Goal: Communication & Community: Answer question/provide support

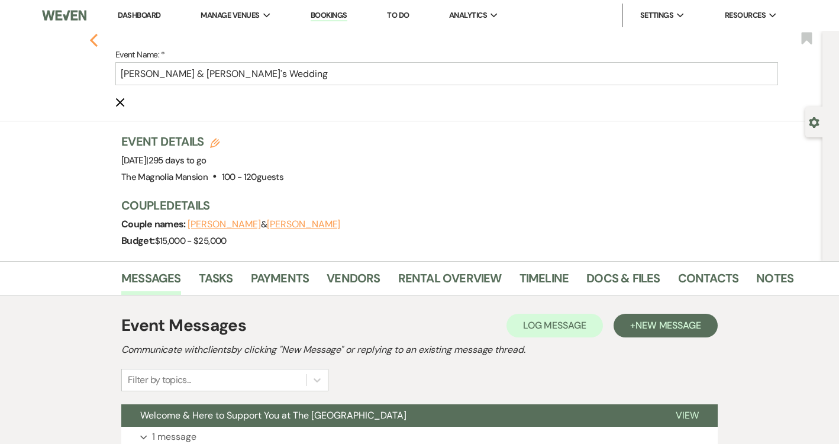
click at [93, 38] on use "button" at bounding box center [94, 40] width 8 height 13
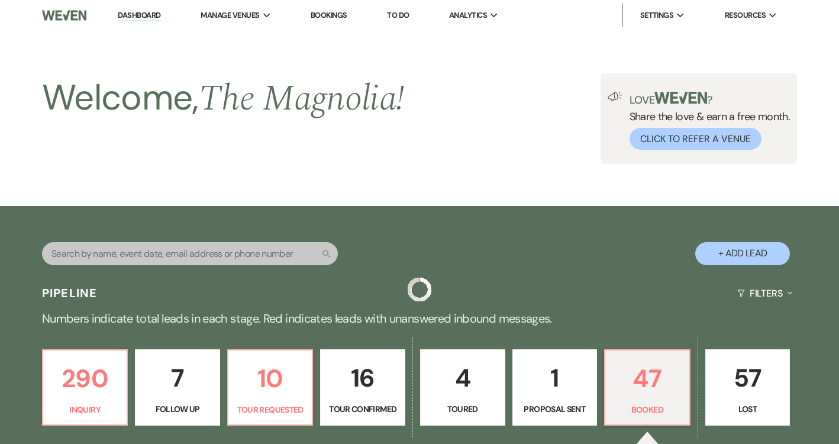
scroll to position [326, 0]
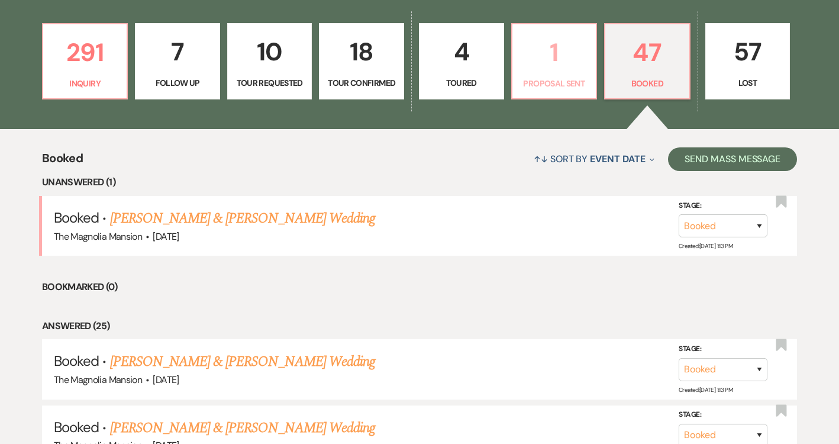
click at [554, 59] on p "1" at bounding box center [554, 53] width 70 height 40
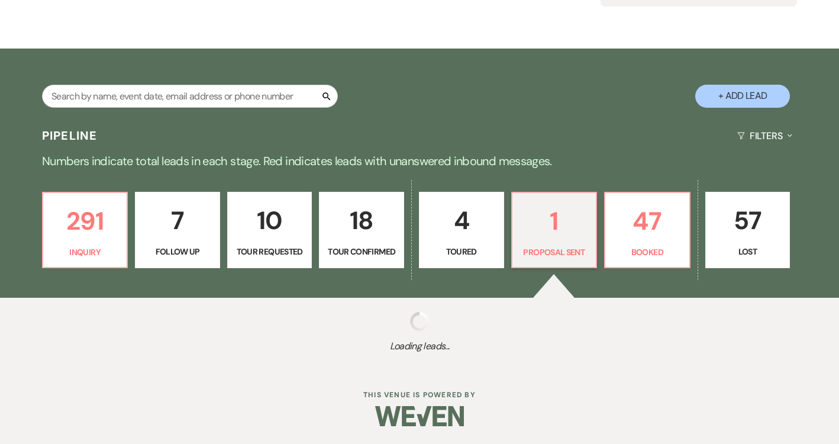
scroll to position [305, 0]
select select "6"
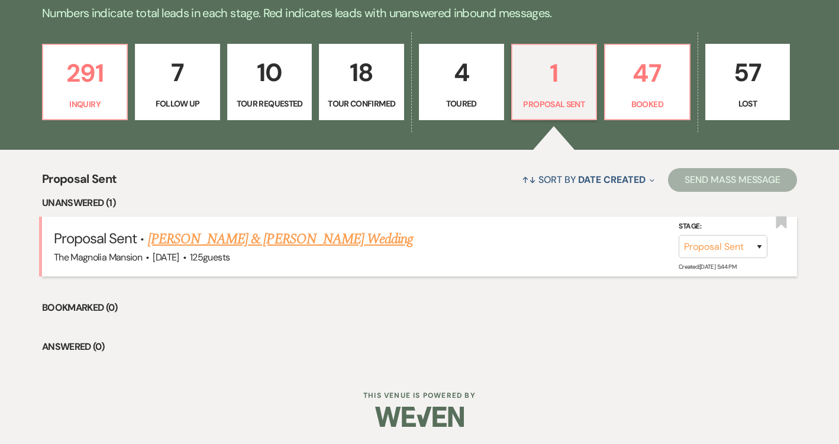
click at [302, 238] on link "[PERSON_NAME] & [PERSON_NAME] Wedding" at bounding box center [280, 238] width 265 height 21
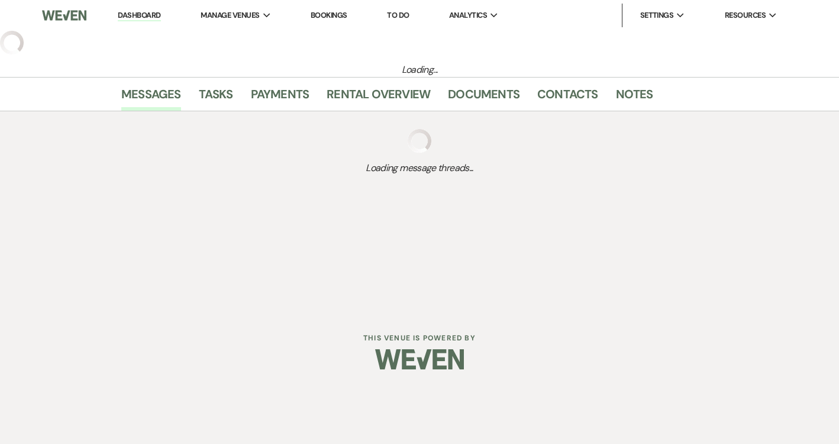
select select "6"
select select "5"
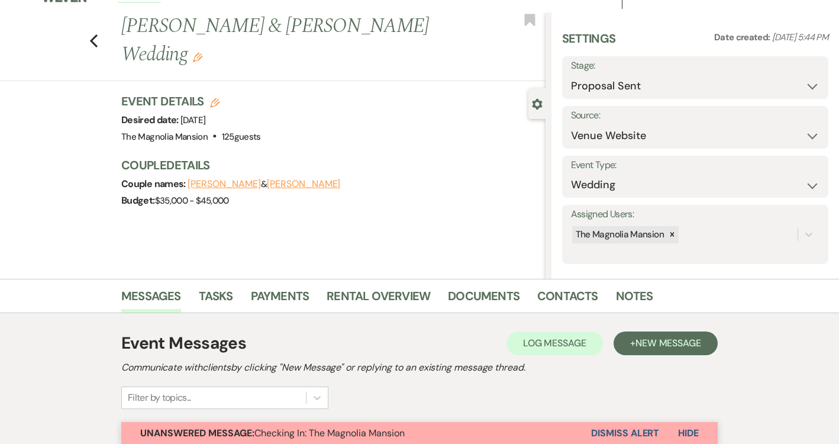
scroll to position [14, 0]
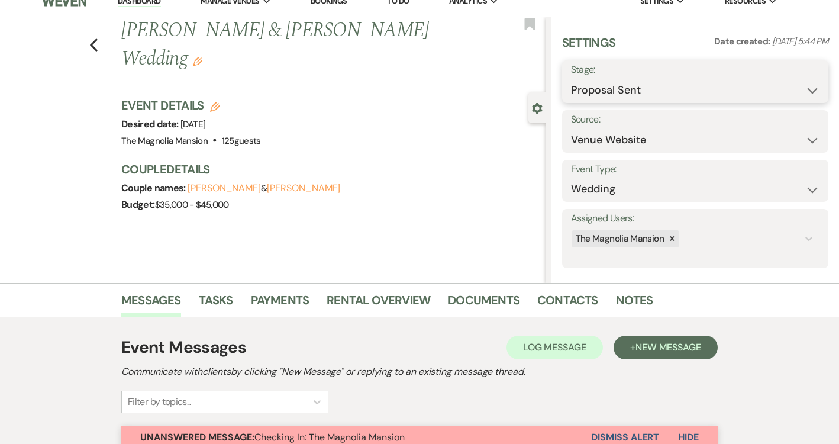
click at [642, 95] on select "Inquiry Follow Up Tour Requested Tour Confirmed Toured Proposal Sent Booked Lost" at bounding box center [695, 90] width 248 height 23
select select "7"
click at [571, 79] on select "Inquiry Follow Up Tour Requested Tour Confirmed Toured Proposal Sent Booked Lost" at bounding box center [695, 90] width 248 height 23
click at [784, 79] on button "Save" at bounding box center [800, 82] width 56 height 24
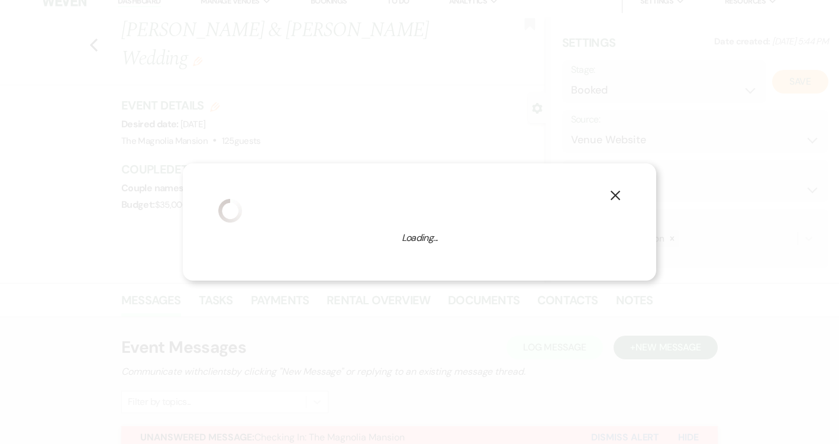
select select "1"
select select "841"
select select "false"
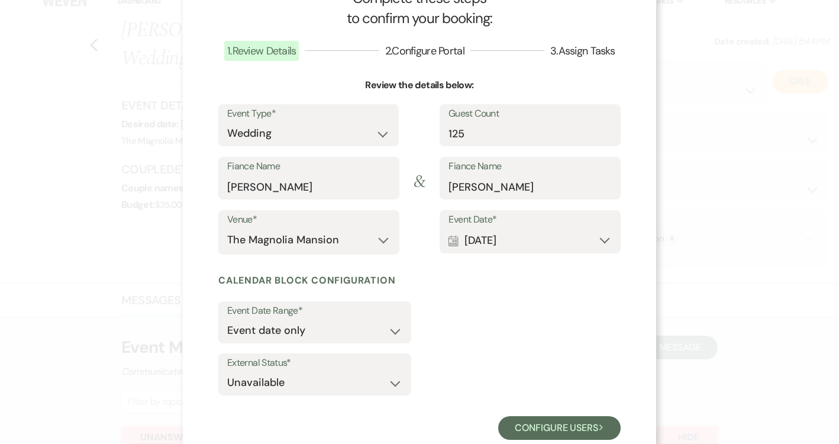
scroll to position [78, 0]
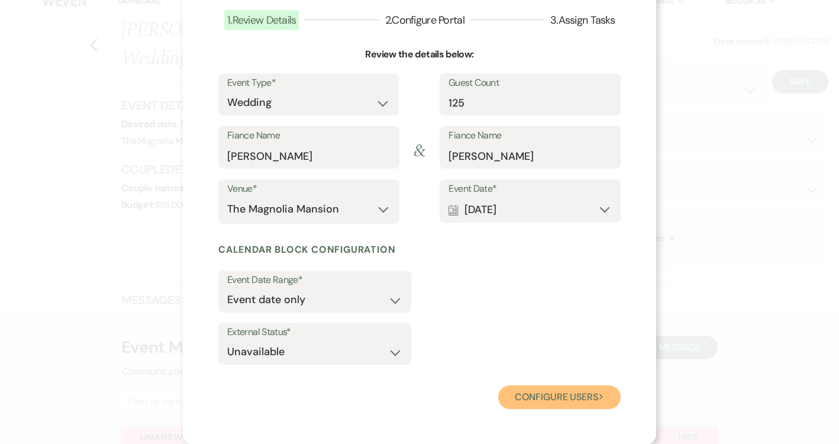
click at [559, 396] on button "Configure users Next" at bounding box center [559, 397] width 122 height 24
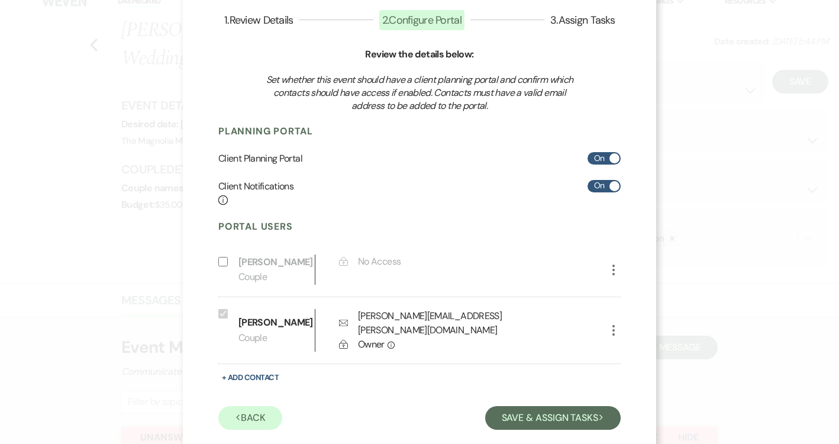
scroll to position [102, 0]
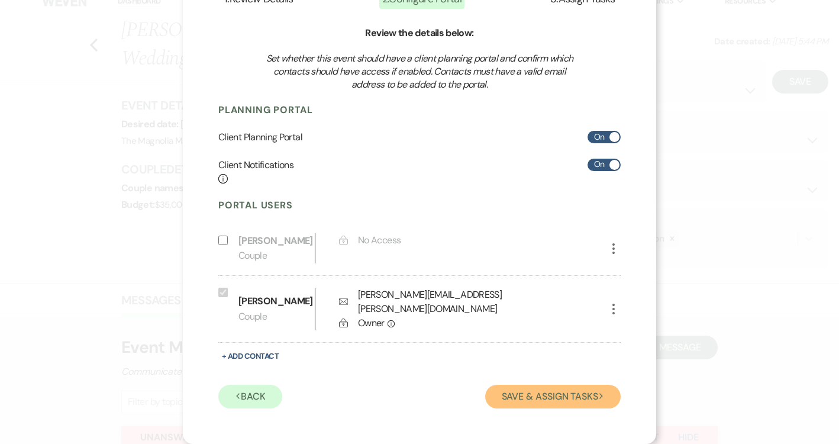
click at [543, 390] on button "Save & Assign Tasks Next" at bounding box center [552, 396] width 135 height 24
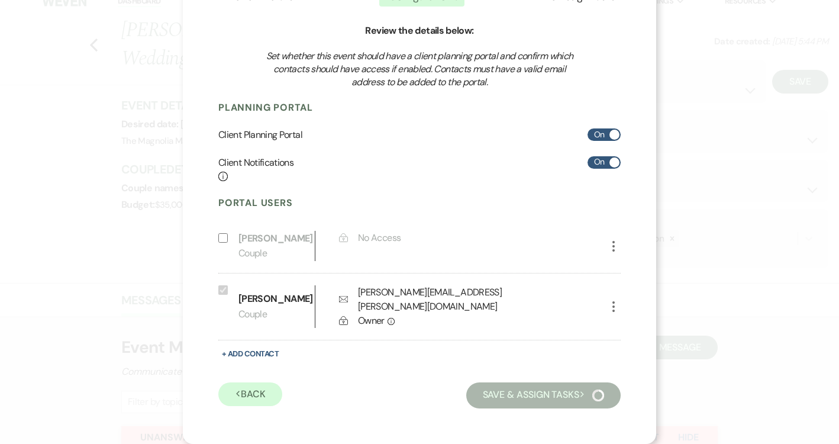
scroll to position [21, 0]
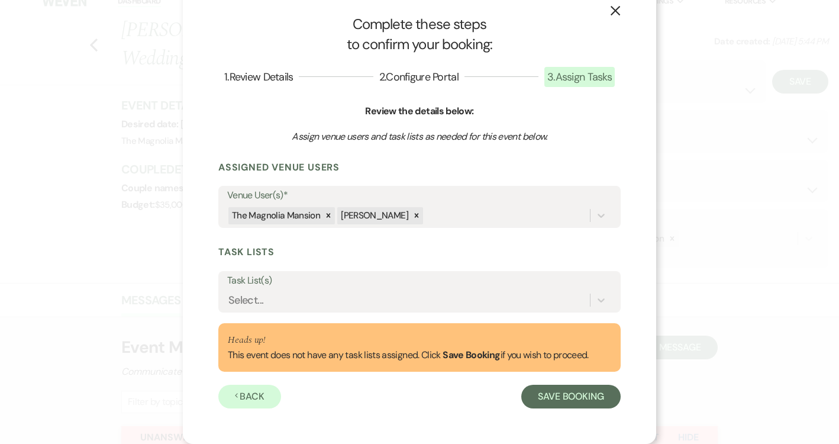
click at [373, 287] on label "Task List(s)" at bounding box center [419, 280] width 384 height 17
click at [229, 292] on input "Task List(s)" at bounding box center [228, 300] width 1 height 16
click at [605, 300] on icon at bounding box center [601, 300] width 12 height 12
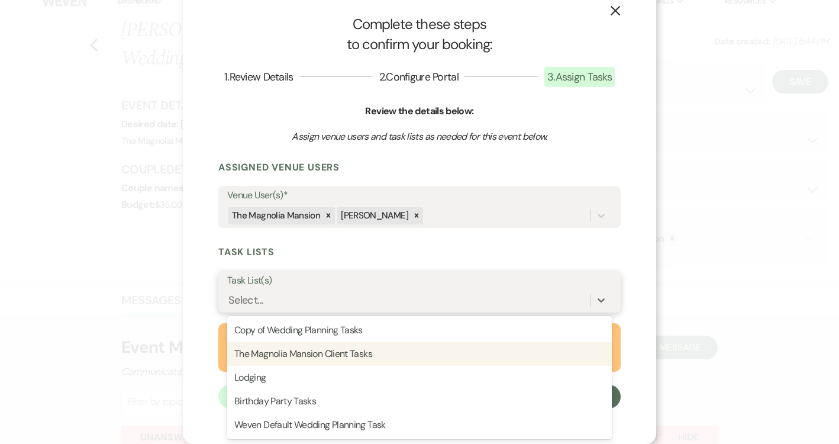
click at [463, 347] on div "The Magnolia Mansion Client Tasks" at bounding box center [419, 354] width 384 height 24
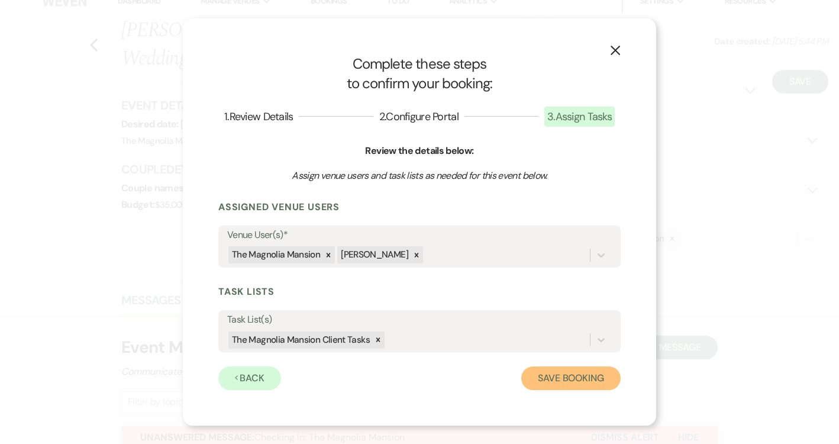
click at [551, 371] on button "Save Booking" at bounding box center [570, 378] width 99 height 24
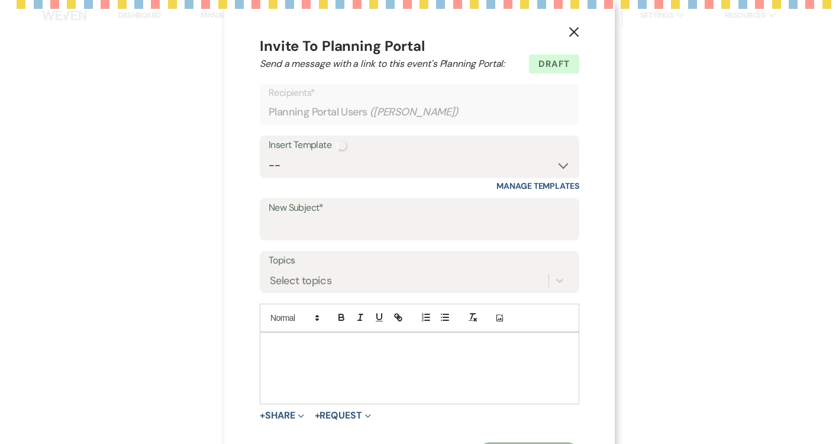
select select "14"
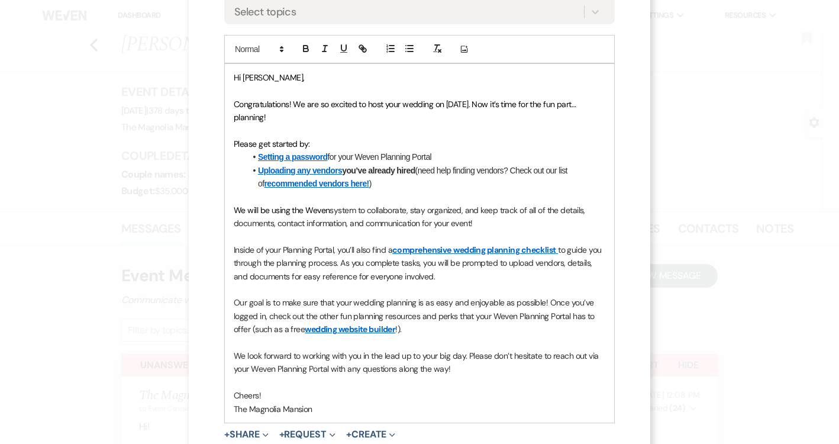
scroll to position [270, 0]
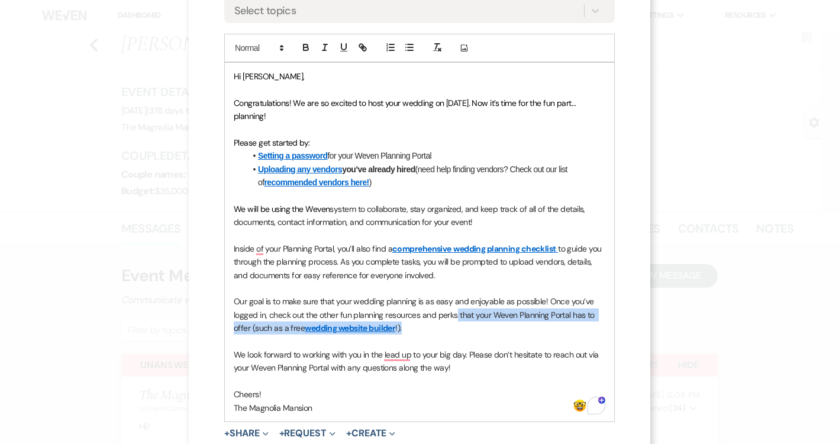
drag, startPoint x: 420, startPoint y: 327, endPoint x: 456, endPoint y: 309, distance: 40.5
click at [456, 309] on p "Our goal is to make sure that your wedding planning is as easy and enjoyable as…" at bounding box center [419, 315] width 371 height 40
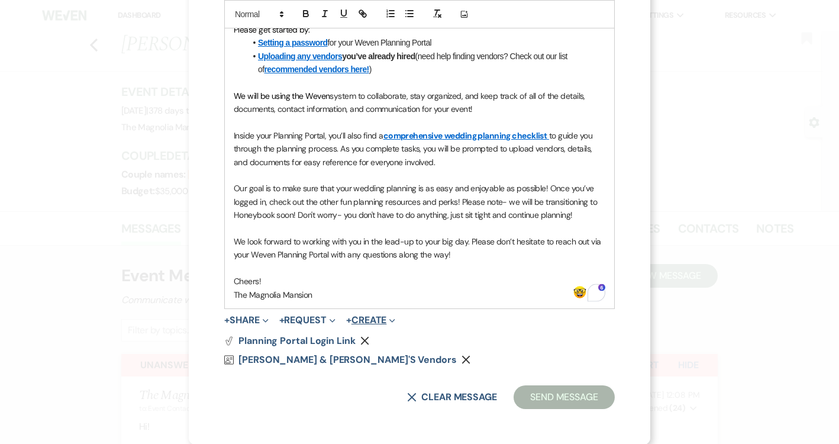
scroll to position [383, 0]
click at [360, 282] on p "Cheers!" at bounding box center [419, 280] width 371 height 13
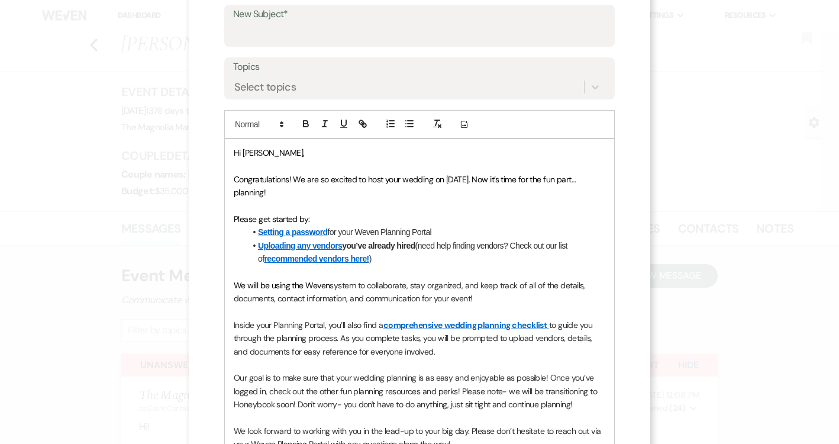
scroll to position [32, 0]
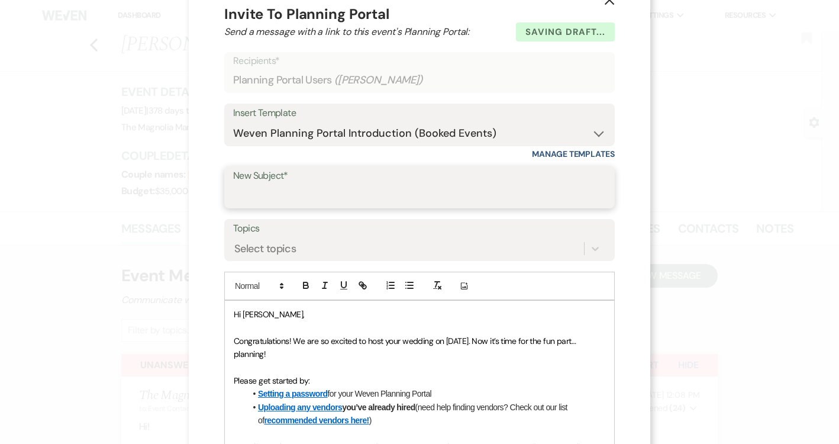
click at [323, 190] on input "New Subject*" at bounding box center [419, 195] width 373 height 23
type input "Welcome & Here to Support You at The [GEOGRAPHIC_DATA]"
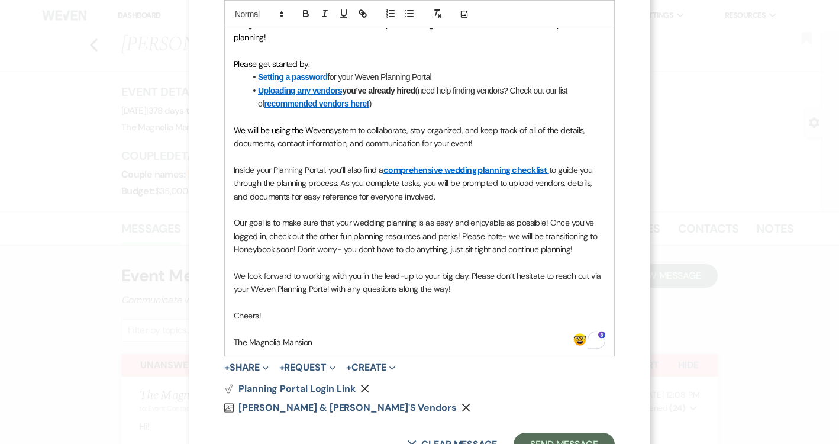
scroll to position [371, 0]
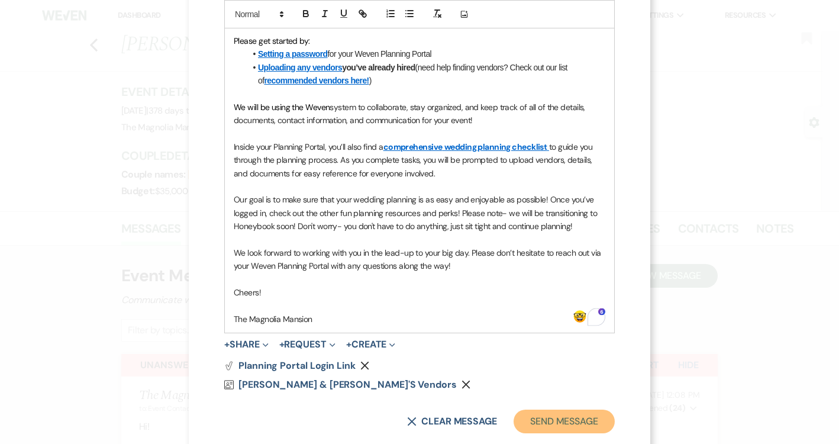
click at [554, 417] on button "Send Message" at bounding box center [563, 421] width 101 height 24
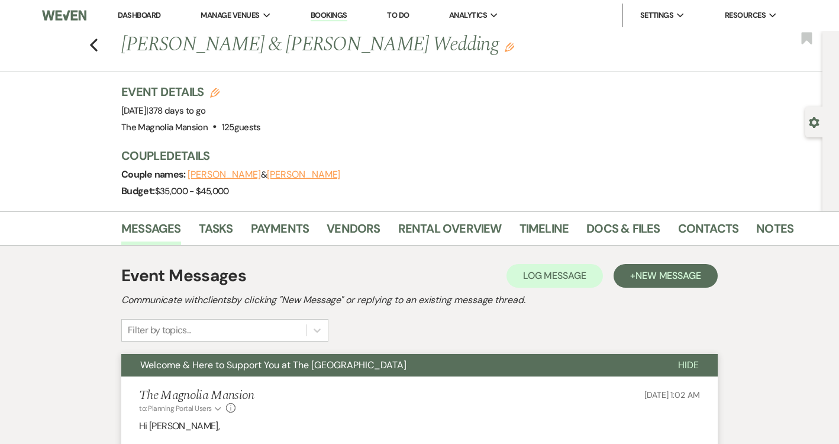
click at [100, 43] on div "Previous [PERSON_NAME] & [PERSON_NAME] Wedding Edit Bookmark" at bounding box center [408, 51] width 828 height 41
click at [91, 43] on icon "Previous" at bounding box center [93, 45] width 9 height 14
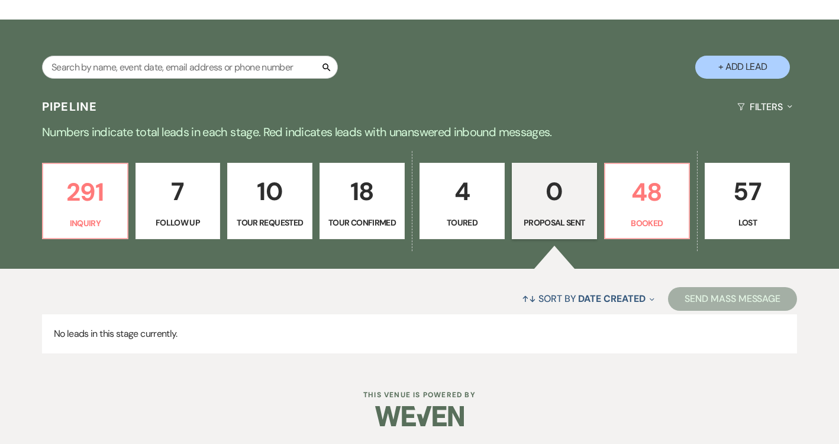
scroll to position [186, 0]
click at [118, 189] on p "291" at bounding box center [85, 192] width 70 height 40
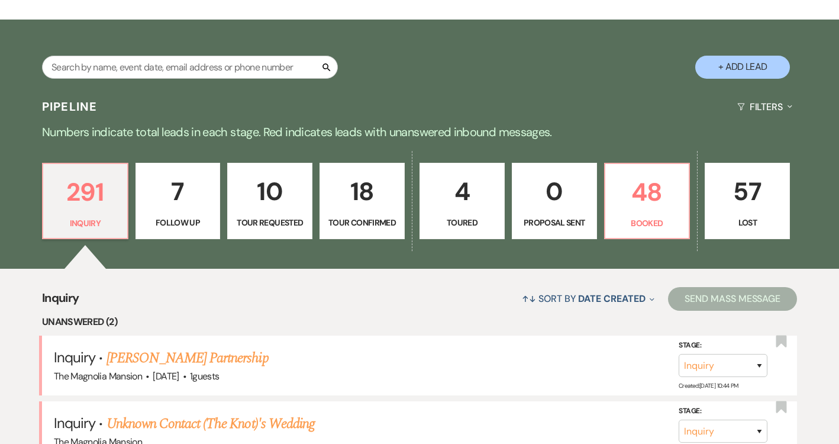
scroll to position [856, 0]
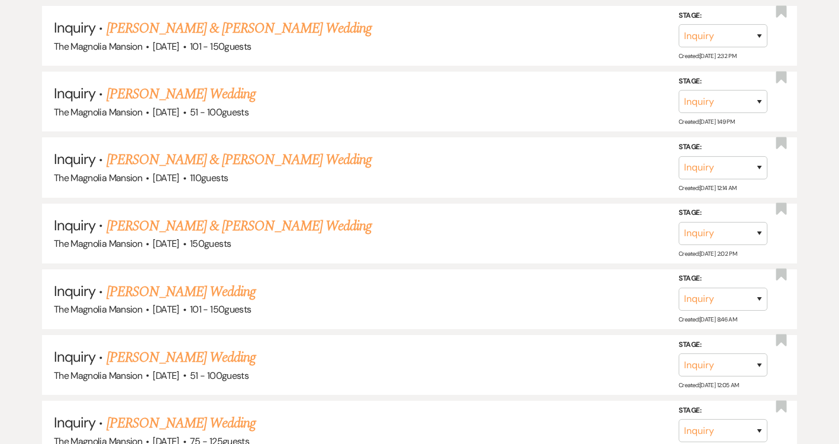
click at [296, 222] on link "[PERSON_NAME] & [PERSON_NAME] Wedding" at bounding box center [238, 225] width 265 height 21
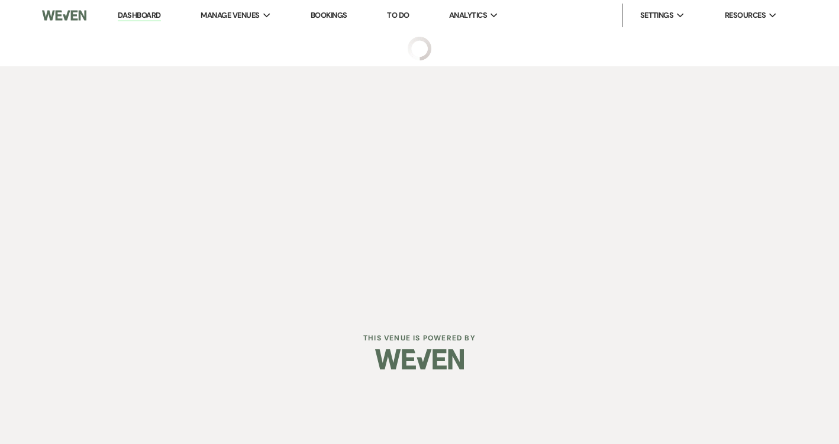
select select "5"
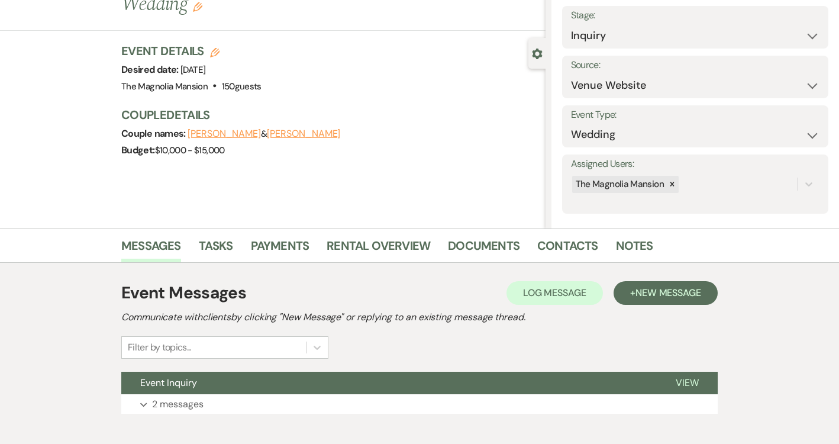
scroll to position [132, 0]
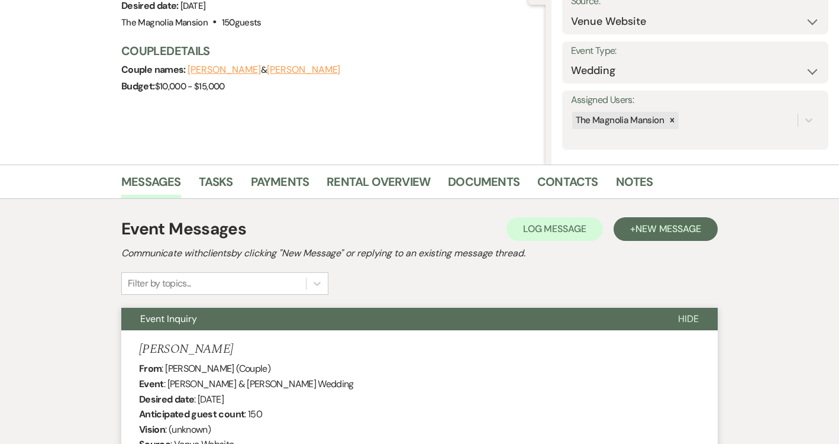
click at [319, 311] on button "Event Inquiry" at bounding box center [390, 319] width 538 height 22
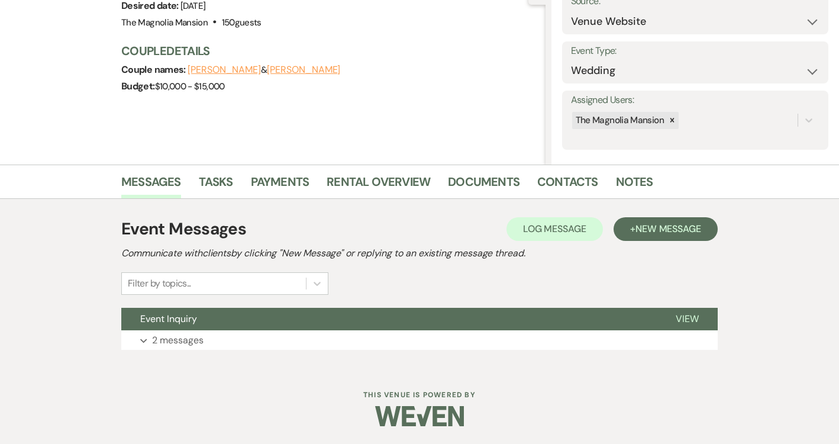
click at [570, 170] on li "Contacts" at bounding box center [576, 184] width 79 height 28
click at [568, 173] on link "Contacts" at bounding box center [567, 185] width 61 height 26
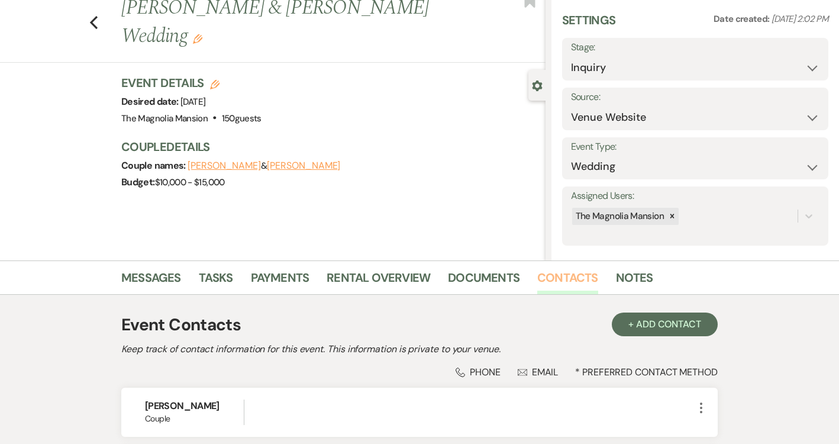
scroll to position [29, 0]
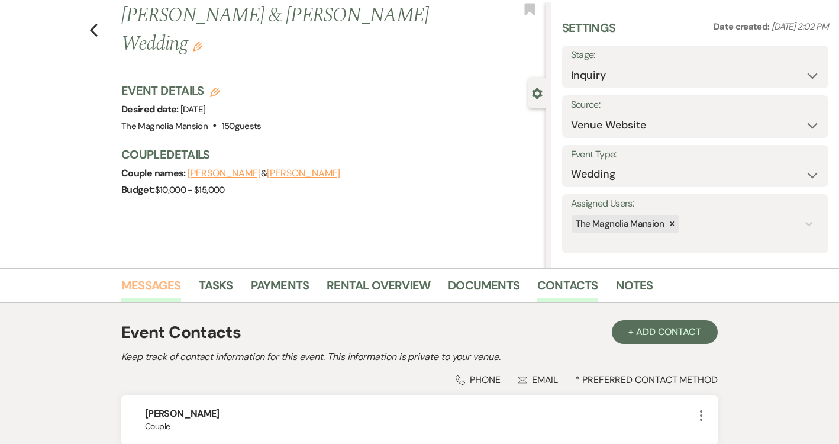
click at [167, 289] on link "Messages" at bounding box center [151, 289] width 60 height 26
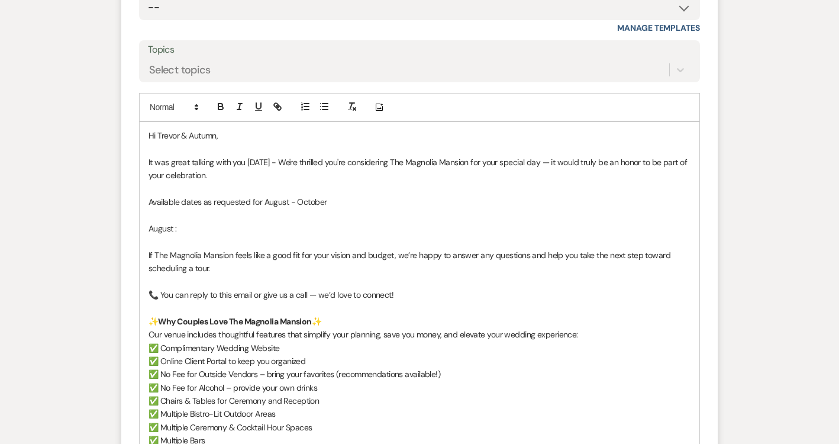
scroll to position [1755, 0]
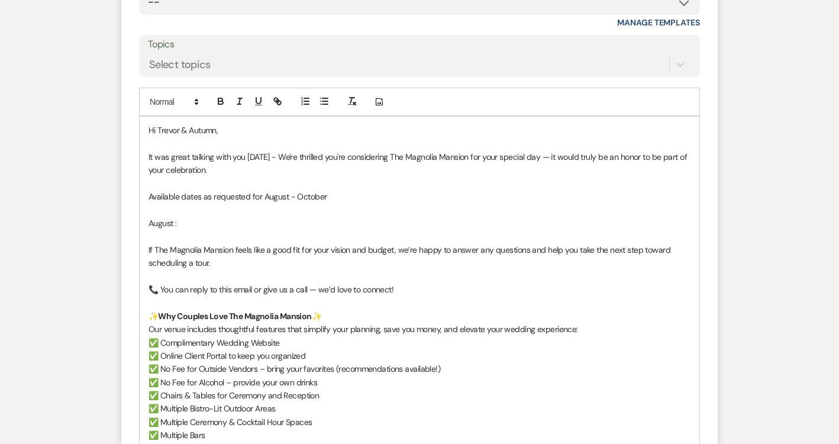
click at [245, 215] on p "To enrich screen reader interactions, please activate Accessibility in Grammarl…" at bounding box center [419, 209] width 542 height 13
click at [233, 222] on p "August :" at bounding box center [419, 222] width 542 height 13
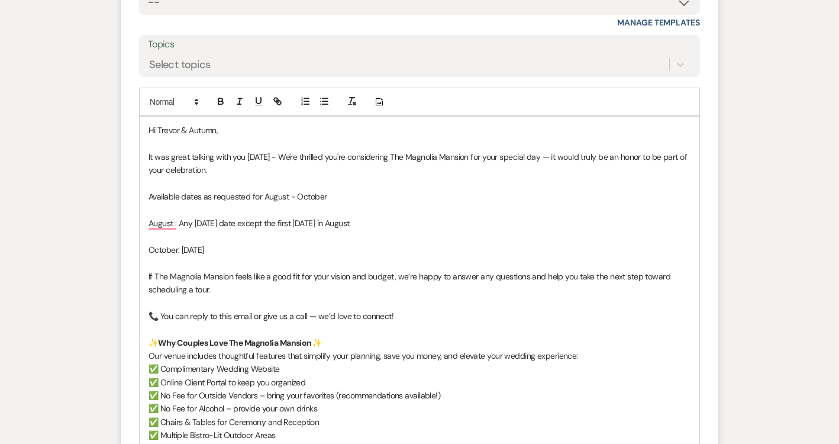
click at [182, 249] on p "October: [DATE]" at bounding box center [419, 249] width 542 height 13
click at [215, 251] on p "October: [DATE]" at bounding box center [419, 249] width 542 height 13
click at [300, 252] on p "October: [DATE]" at bounding box center [419, 249] width 542 height 13
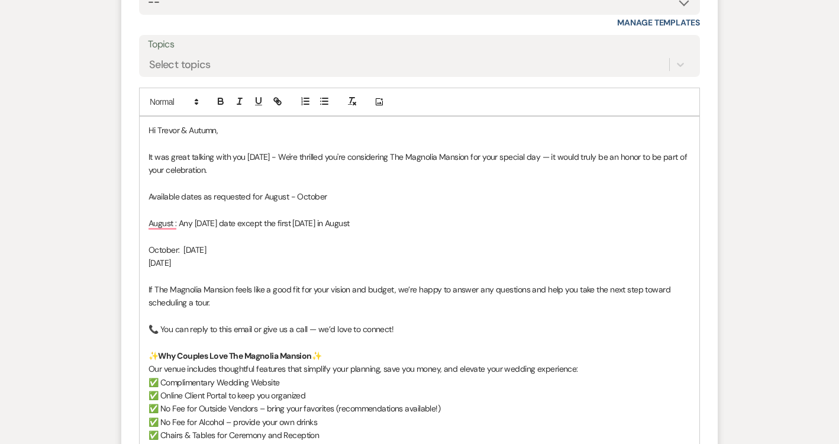
click at [408, 225] on p "August : Any [DATE] date except the first [DATE] in August" at bounding box center [419, 222] width 542 height 13
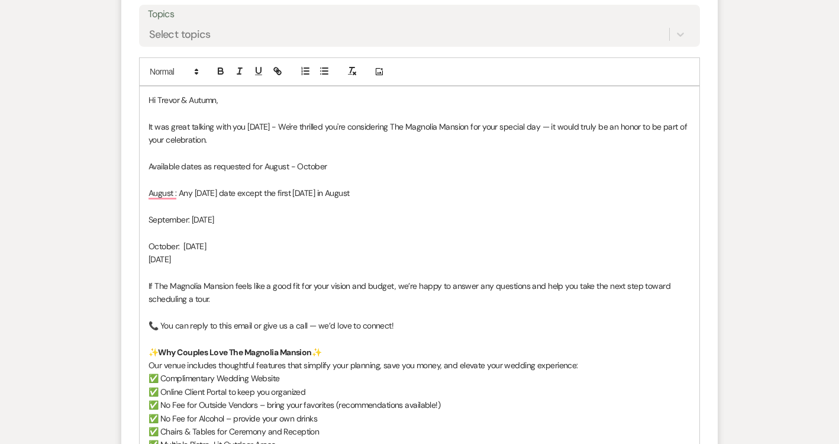
scroll to position [1812, 0]
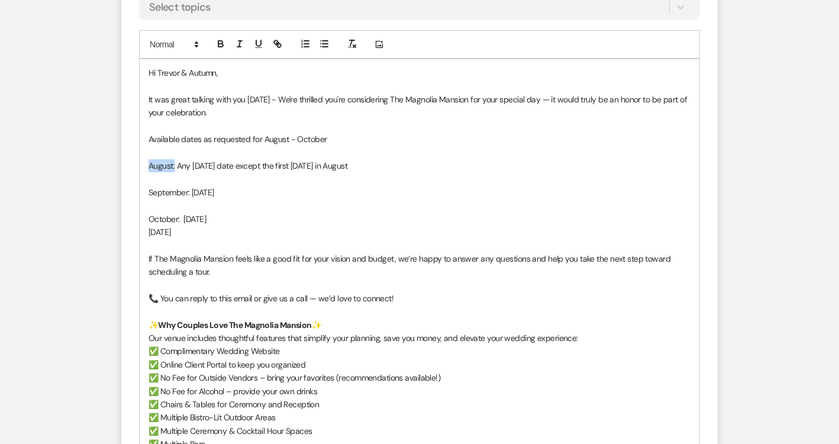
drag, startPoint x: 175, startPoint y: 164, endPoint x: 141, endPoint y: 163, distance: 33.8
click at [141, 163] on div "Hi [PERSON_NAME] & Autumn, It was great talking with you [DATE] - We're thrille…" at bounding box center [420, 417] width 560 height 716
drag, startPoint x: 188, startPoint y: 193, endPoint x: 146, endPoint y: 191, distance: 42.0
click at [146, 191] on div "Hi [PERSON_NAME] & Autumn, It was great talking with you [DATE] - We're thrille…" at bounding box center [420, 417] width 560 height 716
drag, startPoint x: 180, startPoint y: 220, endPoint x: 147, endPoint y: 220, distance: 32.5
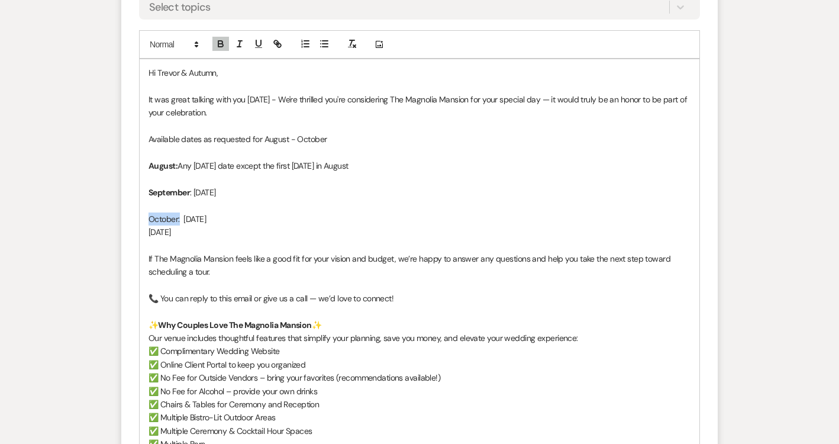
click at [147, 220] on div "Hi [PERSON_NAME] & Autumn, It was great talking with you [DATE] - We're thrille…" at bounding box center [420, 417] width 560 height 716
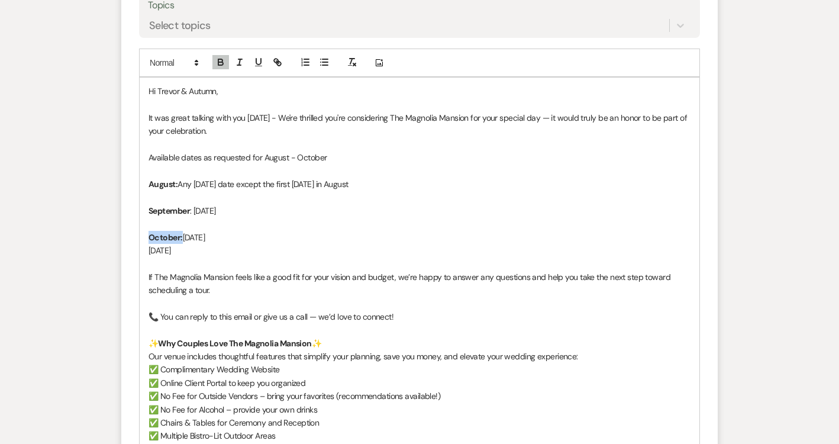
scroll to position [1775, 0]
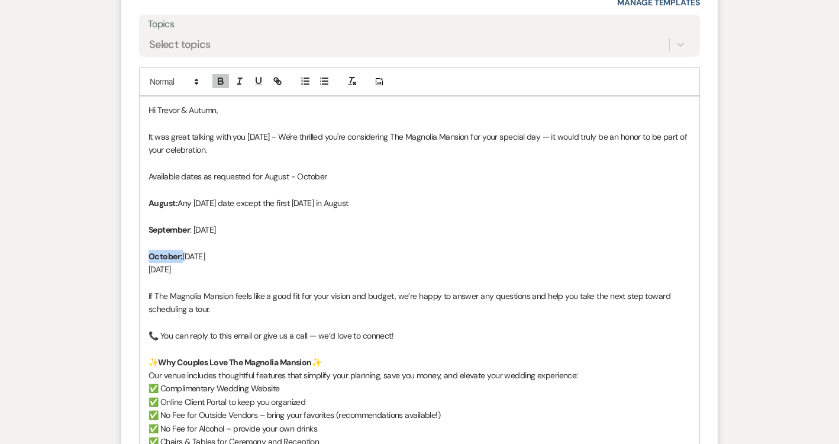
click at [268, 136] on p "It was great talking with you [DATE] - We're thrilled you're considering The Ma…" at bounding box center [419, 143] width 542 height 27
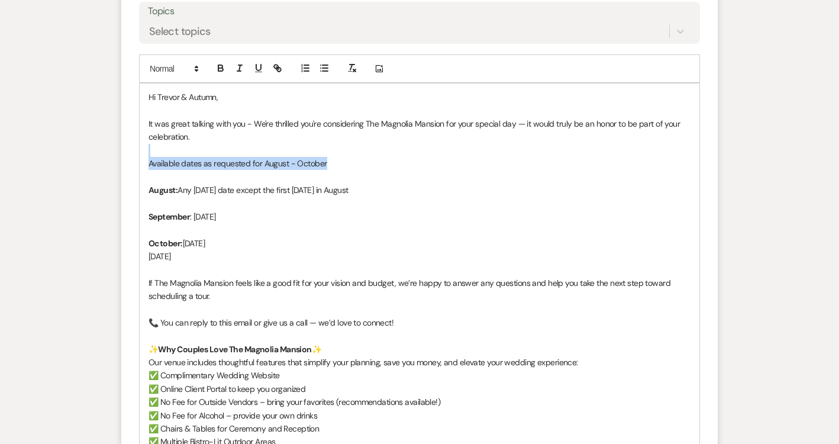
drag, startPoint x: 328, startPoint y: 160, endPoint x: 145, endPoint y: 155, distance: 183.4
click at [144, 156] on div "Hi [PERSON_NAME] & Autumn, It was great talking with you - We're thrilled you'r…" at bounding box center [420, 441] width 560 height 716
click at [358, 161] on p "Available dates as requested for August - October" at bounding box center [419, 163] width 542 height 13
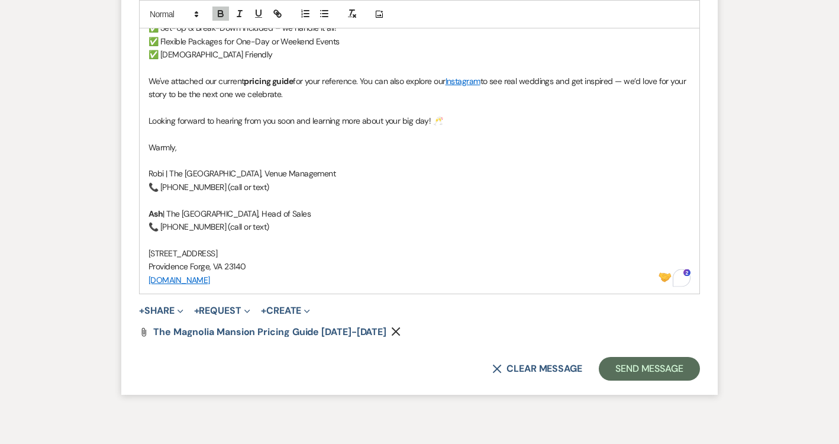
scroll to position [2353, 0]
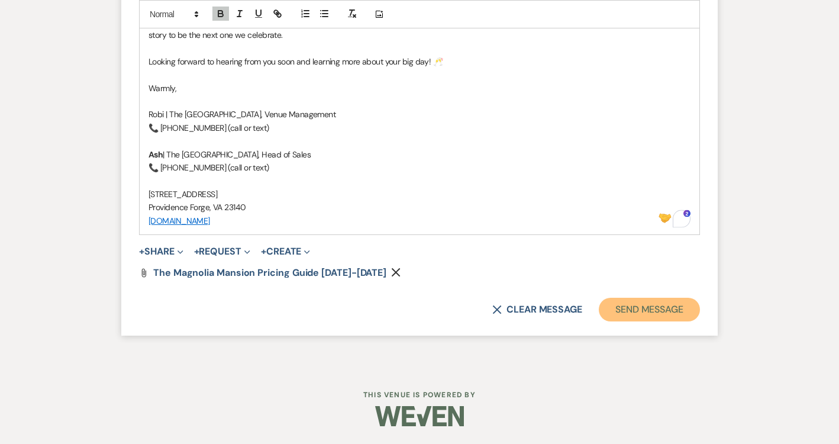
click at [607, 309] on button "Send Message" at bounding box center [649, 309] width 101 height 24
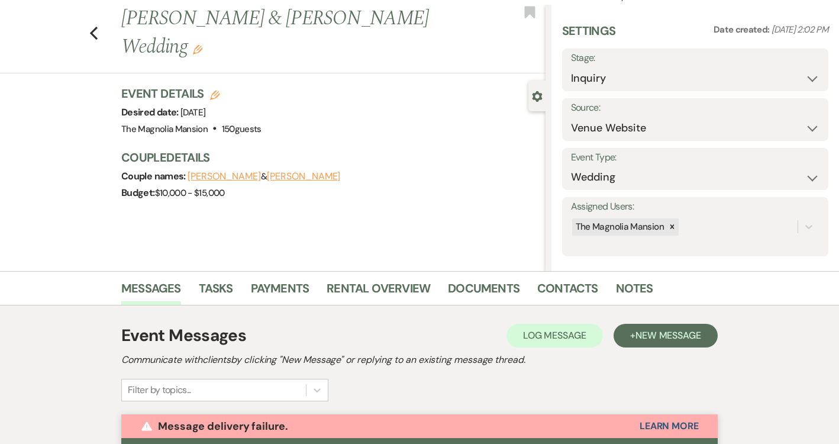
scroll to position [0, 0]
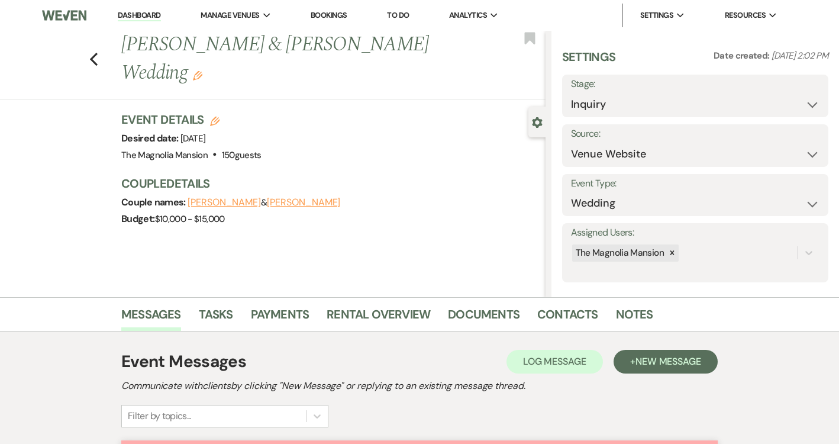
click at [103, 47] on div "Previous [PERSON_NAME] & [PERSON_NAME] Wedding Edit Bookmark" at bounding box center [269, 65] width 551 height 69
click at [93, 52] on icon "Previous" at bounding box center [93, 59] width 9 height 14
